Goal: Ask a question: Seek information or help from site administrators or community

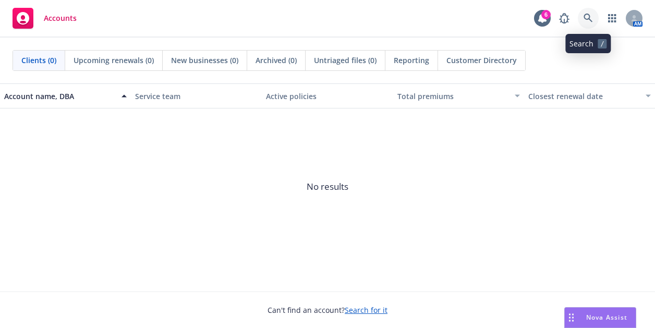
click at [582, 20] on link at bounding box center [588, 18] width 21 height 21
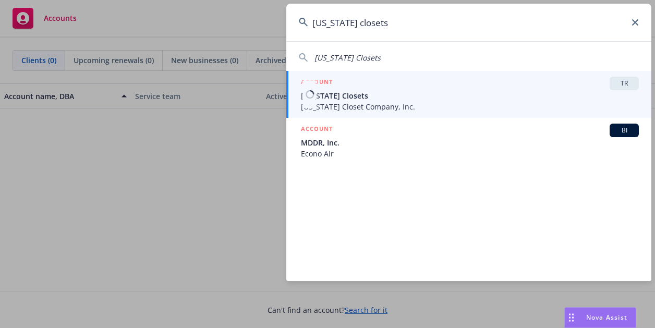
type input "[US_STATE] closets"
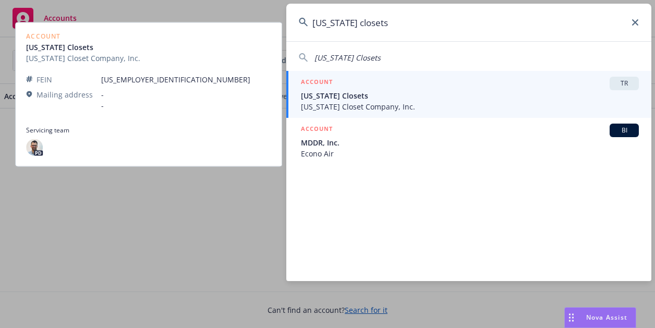
click at [376, 94] on span "[US_STATE] Closets" at bounding box center [470, 95] width 338 height 11
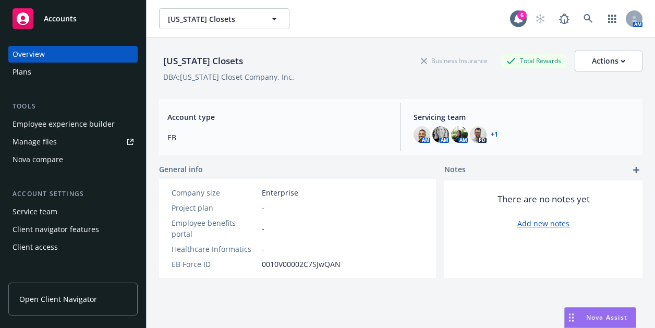
click at [592, 312] on div "Nova Assist" at bounding box center [600, 318] width 71 height 20
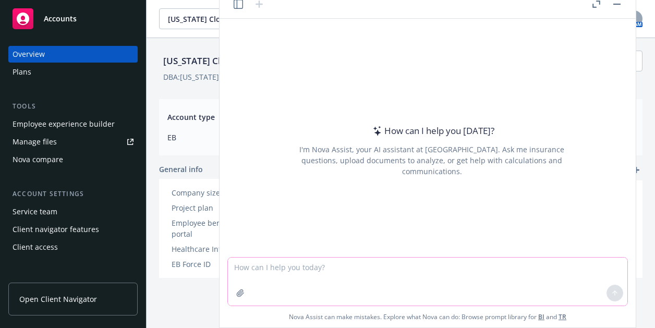
click at [437, 279] on textarea at bounding box center [427, 282] width 399 height 48
paste textarea "I would ask it for help finding vendor options and also for help vetting qualit…"
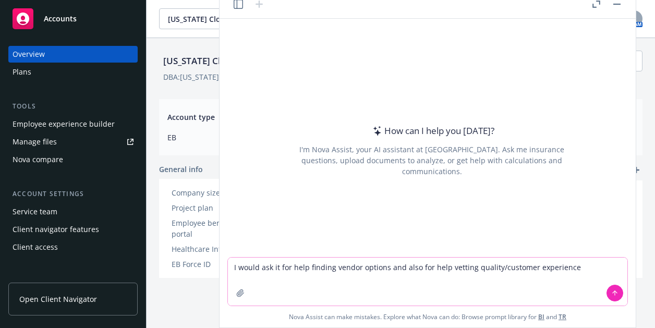
click at [304, 268] on textarea "I would ask it for help finding vendor options and also for help vetting qualit…" at bounding box center [427, 282] width 399 height 48
drag, startPoint x: 304, startPoint y: 268, endPoint x: 228, endPoint y: 271, distance: 76.2
click at [228, 271] on textarea "I would ask it for help finding vendor options and also for help vetting qualit…" at bounding box center [427, 282] width 399 height 48
click at [462, 152] on div "I'm Nova Assist, your AI assistant at [GEOGRAPHIC_DATA]. Ask me insurance quest…" at bounding box center [431, 160] width 293 height 33
click at [316, 267] on textarea "Looking for help finding vendor options and also for help vetting quality/custo…" at bounding box center [427, 282] width 399 height 48
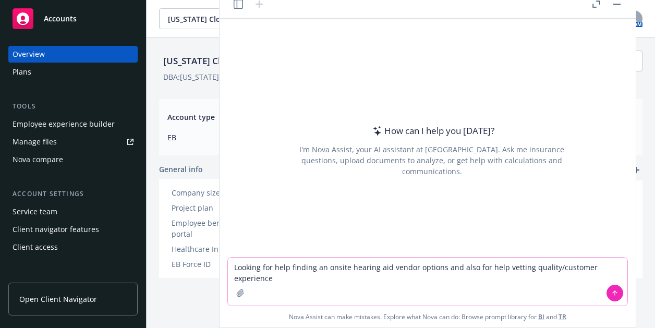
click at [320, 269] on textarea "Looking for help finding an onsite hearing aid vendor options and also for help…" at bounding box center [427, 282] width 399 height 48
type textarea "Looking for help finding onsite hearing aid vendor options and also for help ve…"
click at [613, 291] on icon at bounding box center [614, 292] width 7 height 7
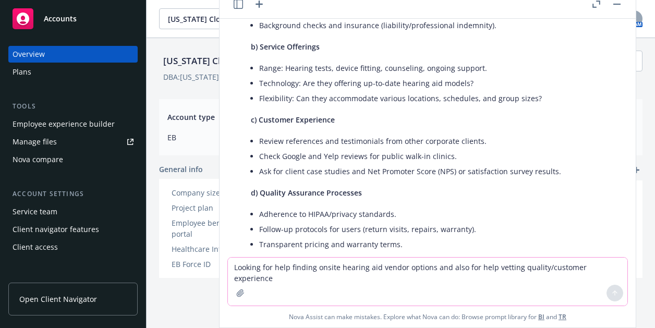
scroll to position [653, 0]
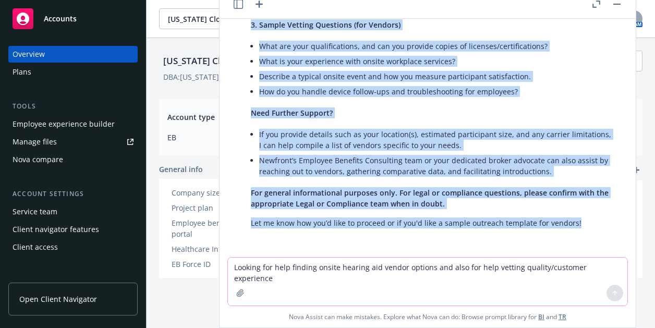
drag, startPoint x: 249, startPoint y: 81, endPoint x: 345, endPoint y: 286, distance: 226.7
click at [345, 286] on div "Looking for help finding onsite hearing aid vendor options and also for help ve…" at bounding box center [428, 173] width 416 height 309
copy div "Lore’i dol sit ame consecte adipisc eli seddoei tempor incidid utl etdolo magna…"
